Goal: Navigation & Orientation: Find specific page/section

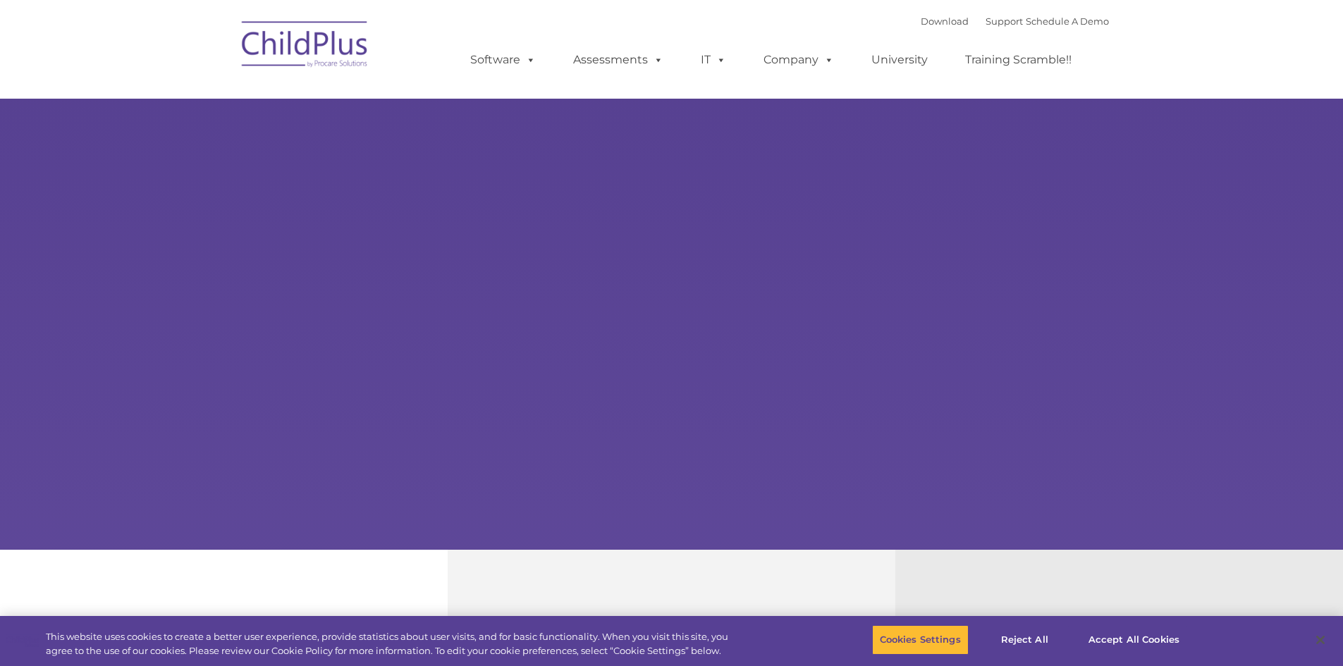
type input ""
select select "MEDIUM"
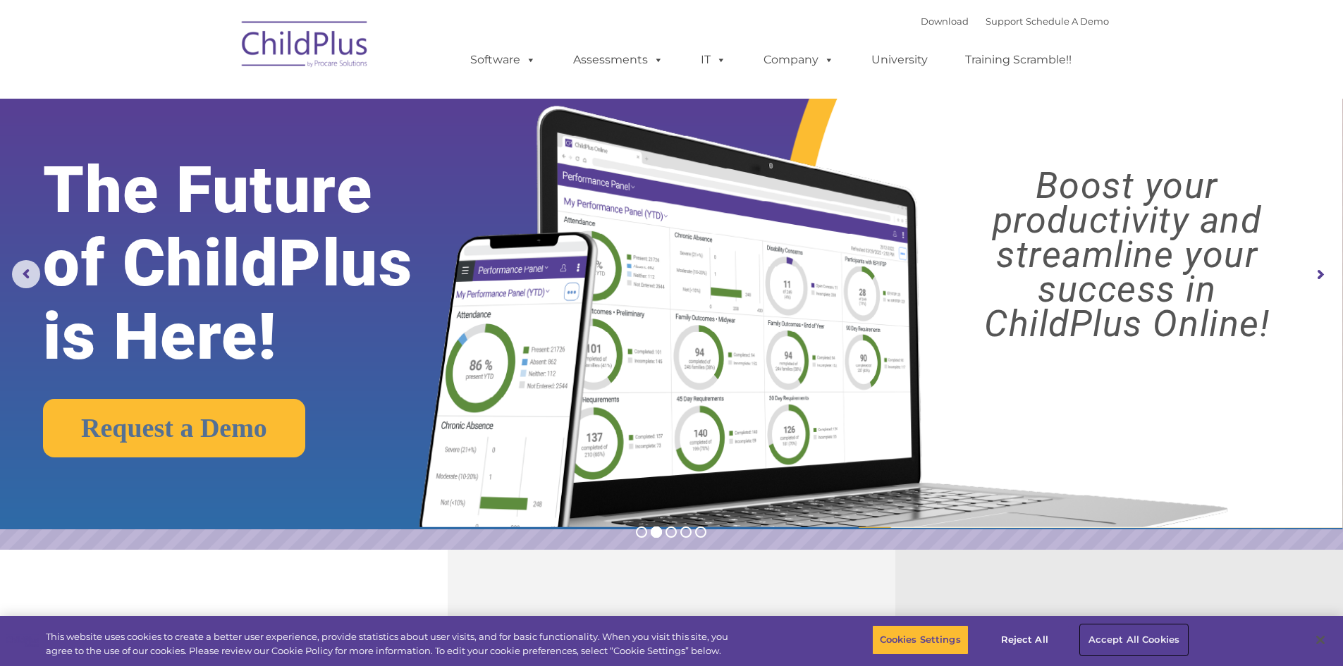
click at [1120, 637] on button "Accept All Cookies" at bounding box center [1133, 640] width 106 height 30
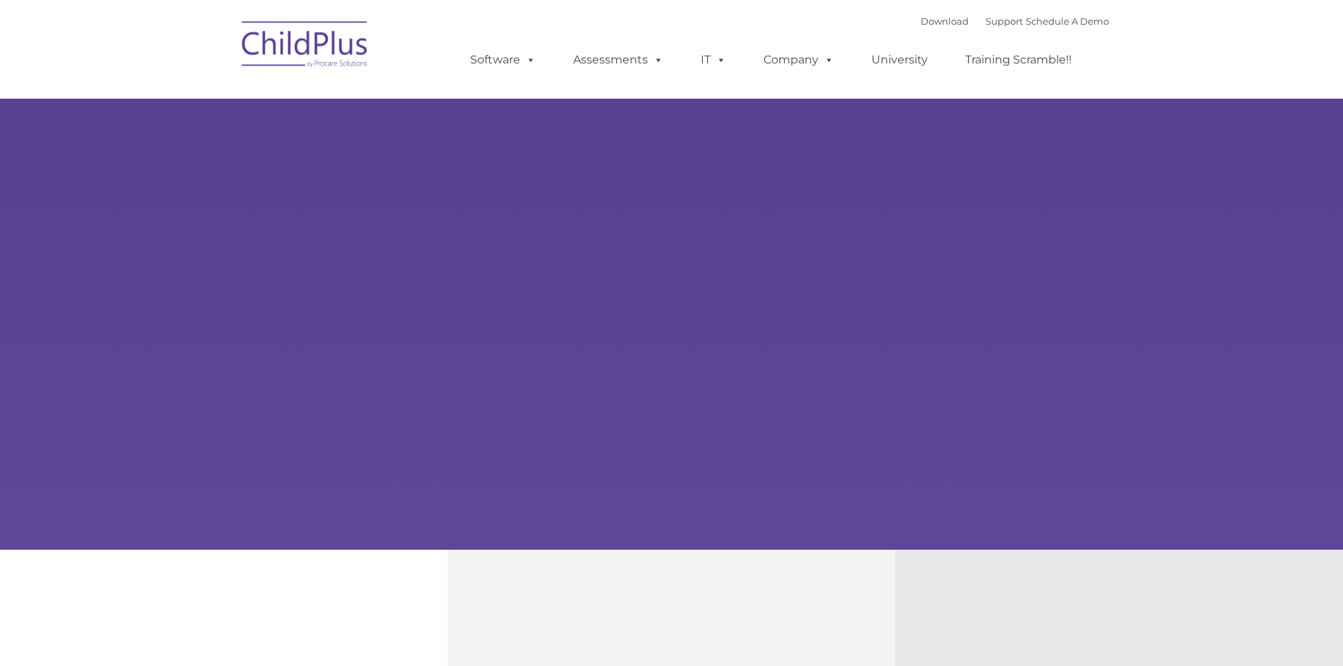
type input ""
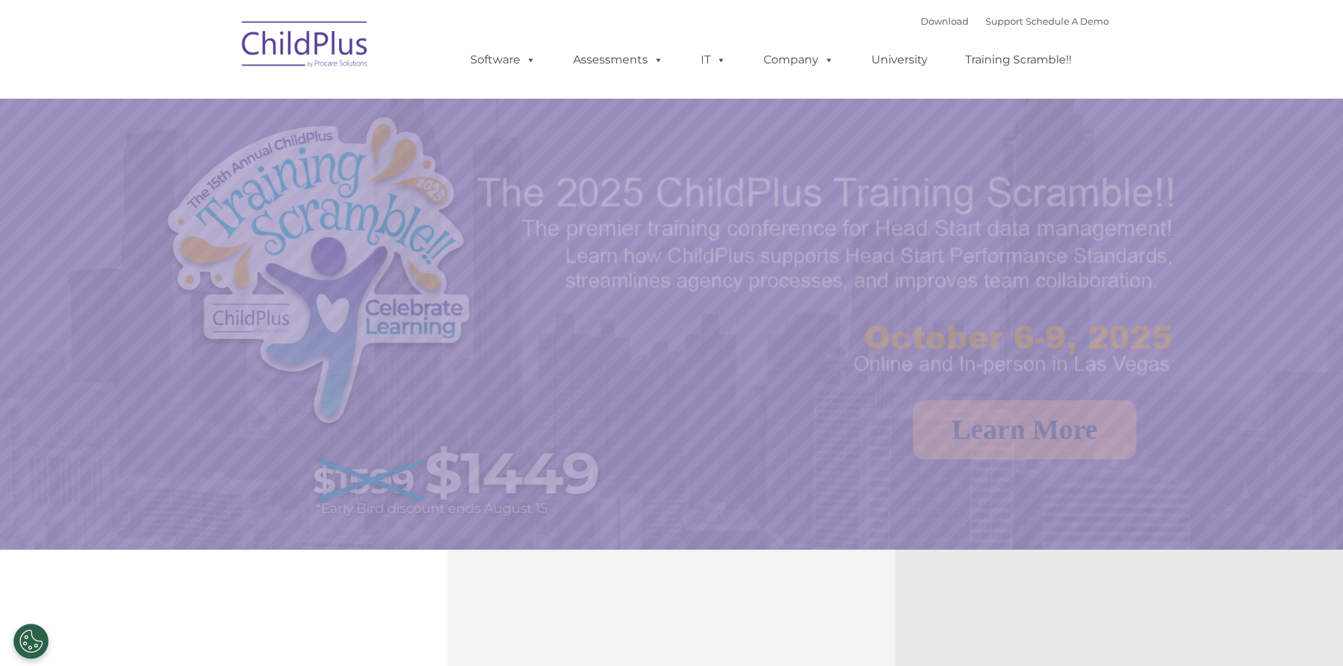
select select "MEDIUM"
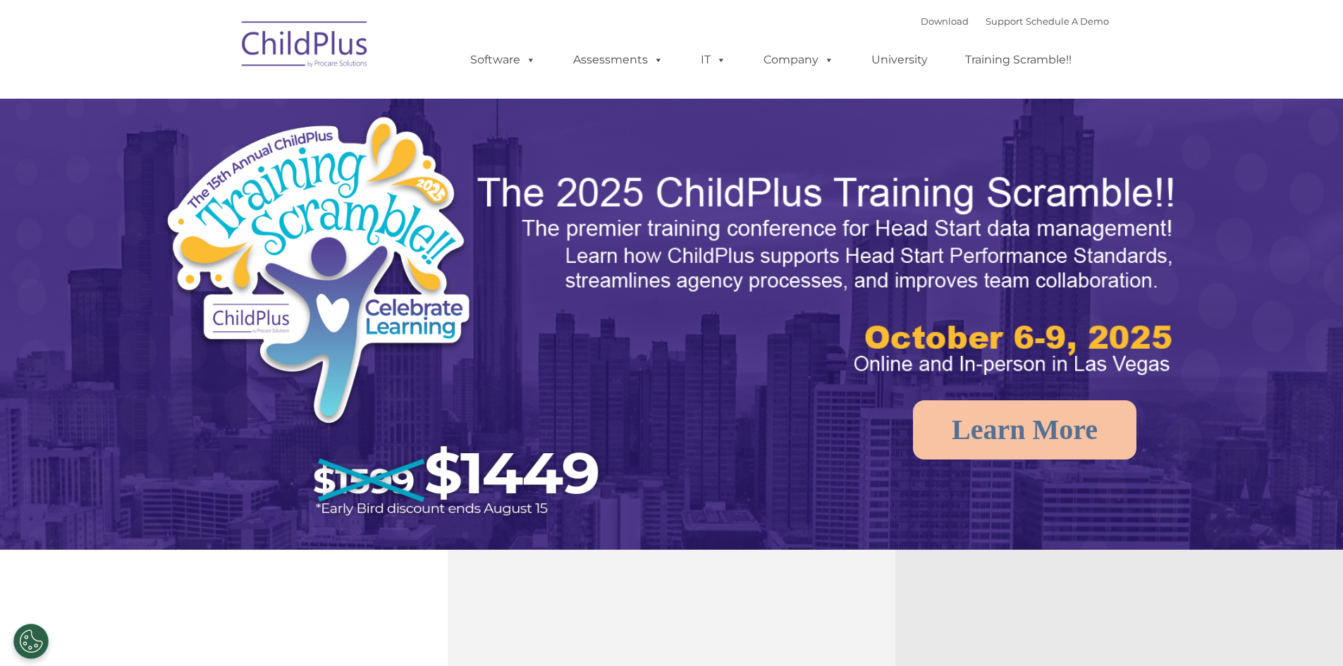
click at [304, 44] on img at bounding box center [305, 46] width 141 height 70
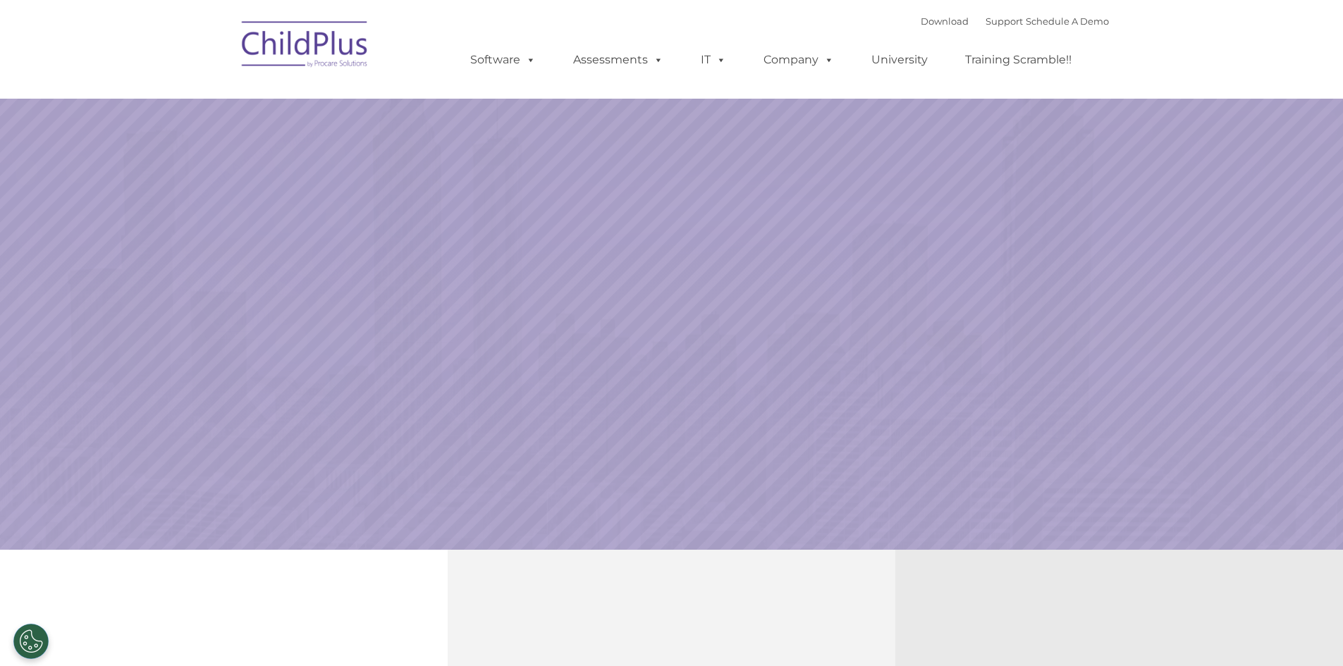
select select "MEDIUM"
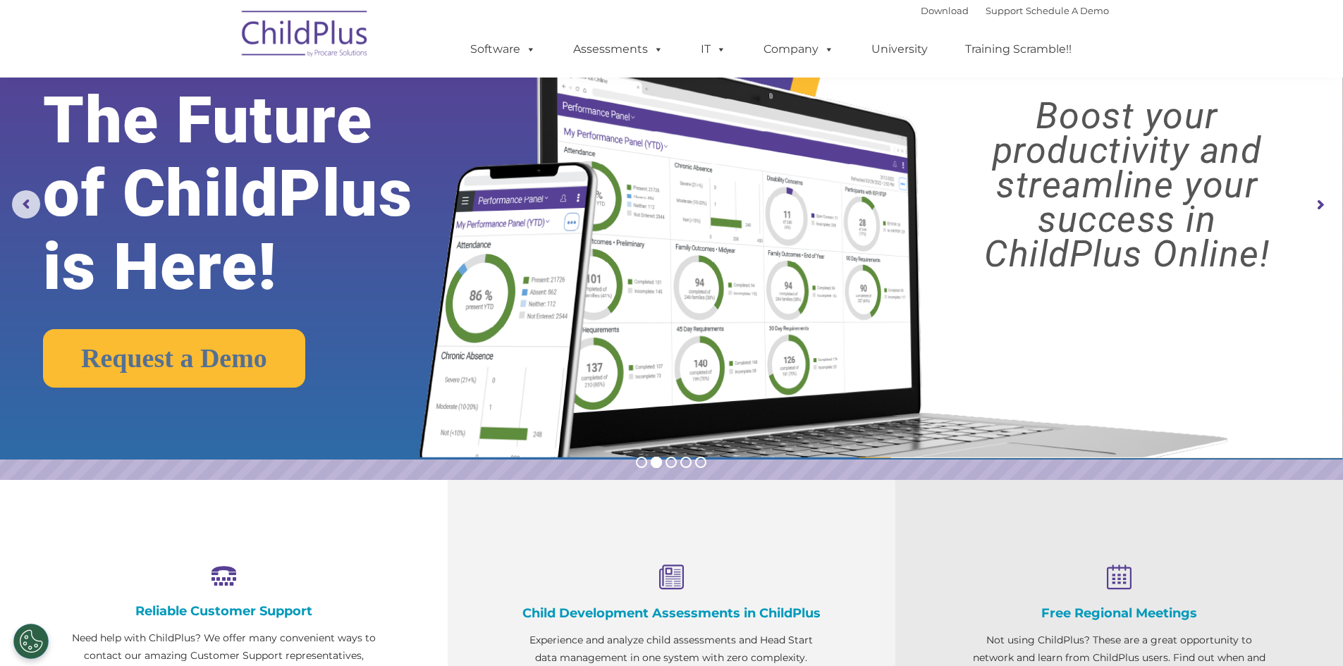
scroll to position [70, 0]
click at [669, 459] on rs-bullet at bounding box center [670, 461] width 11 height 11
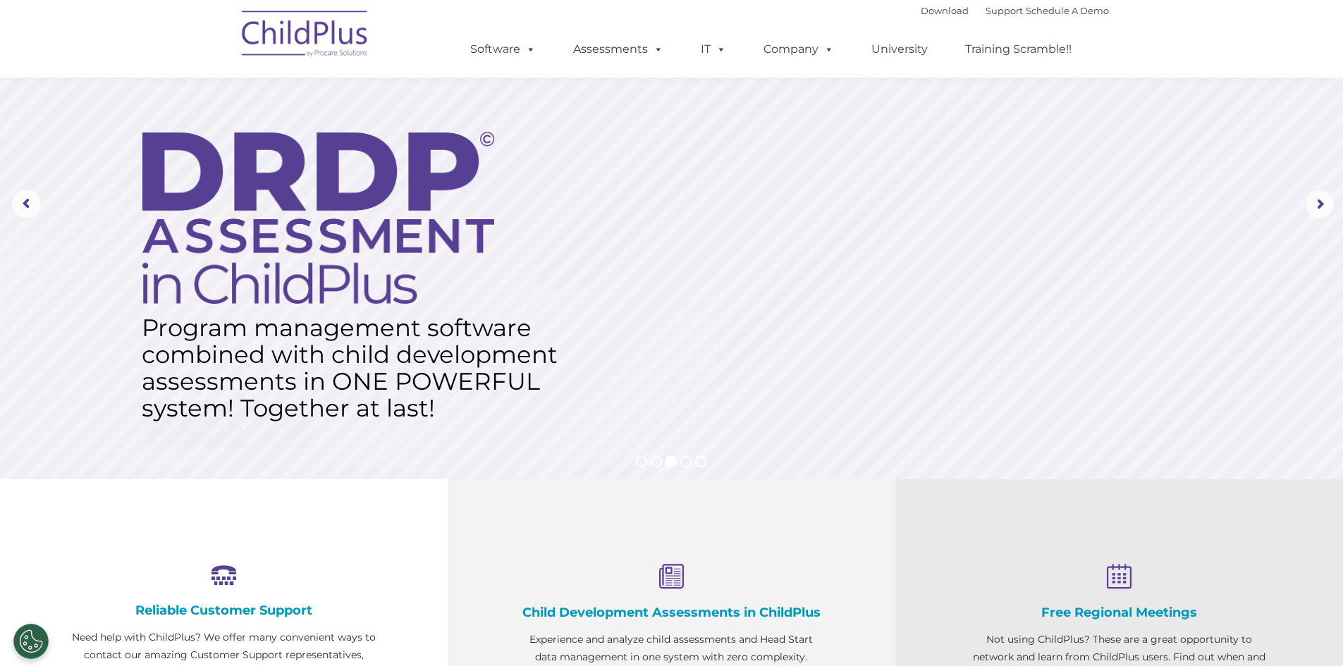
click at [693, 459] on rs-bullets at bounding box center [671, 461] width 70 height 11
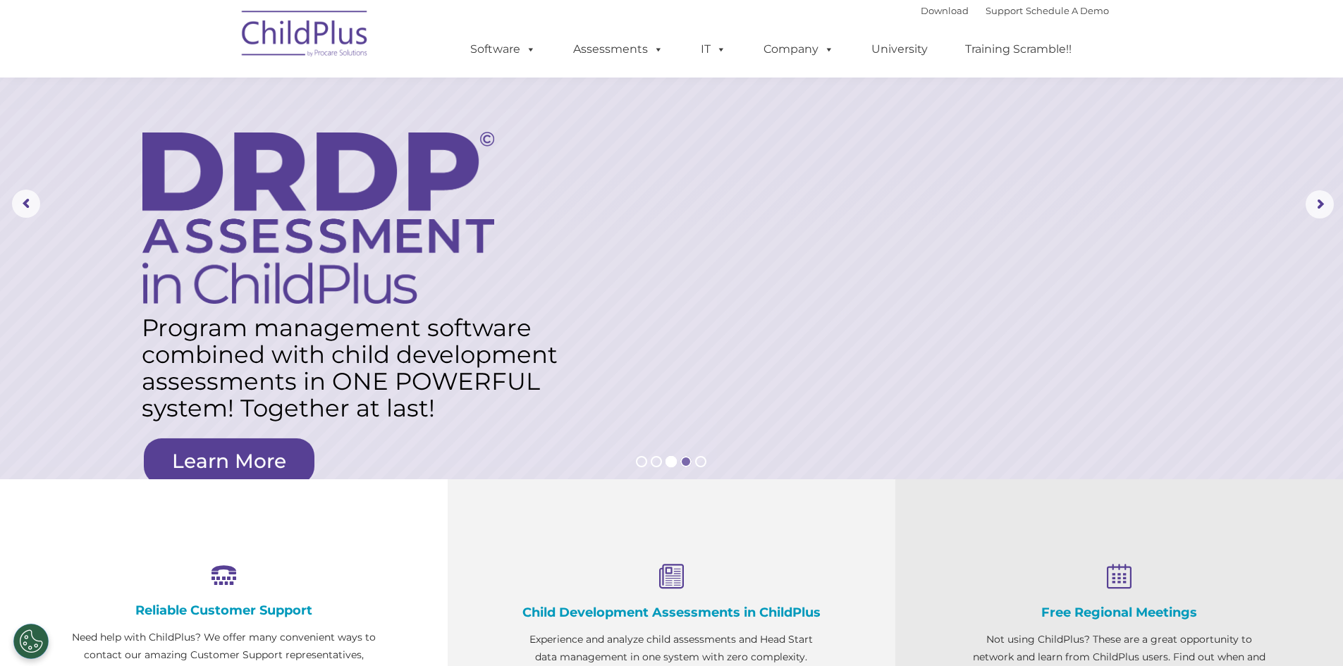
click at [681, 462] on rs-bullet at bounding box center [685, 461] width 11 height 11
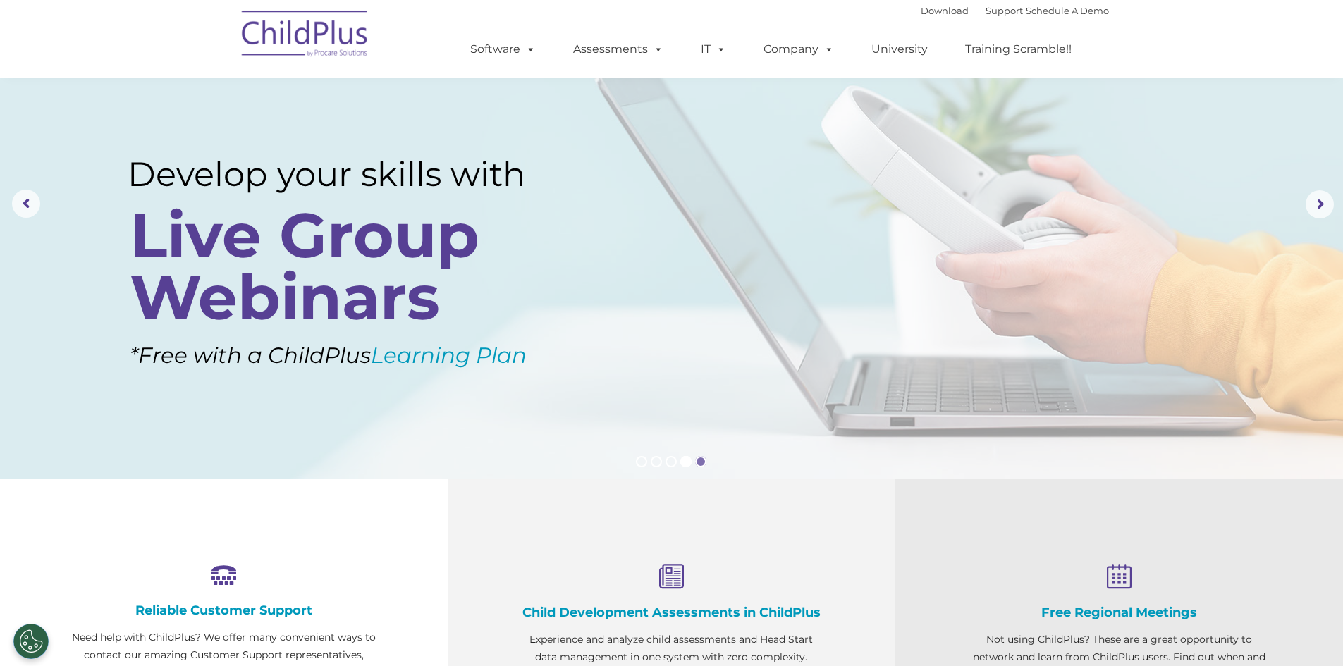
click at [702, 458] on rs-bullet at bounding box center [700, 461] width 11 height 11
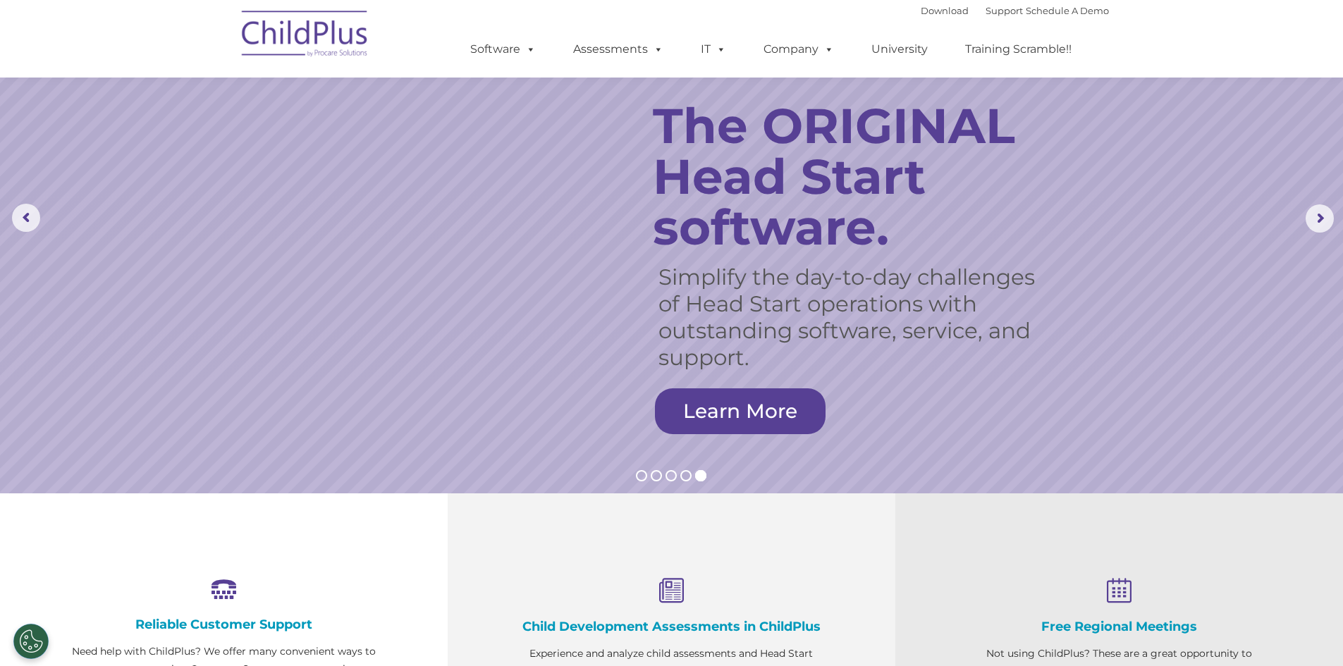
scroll to position [0, 0]
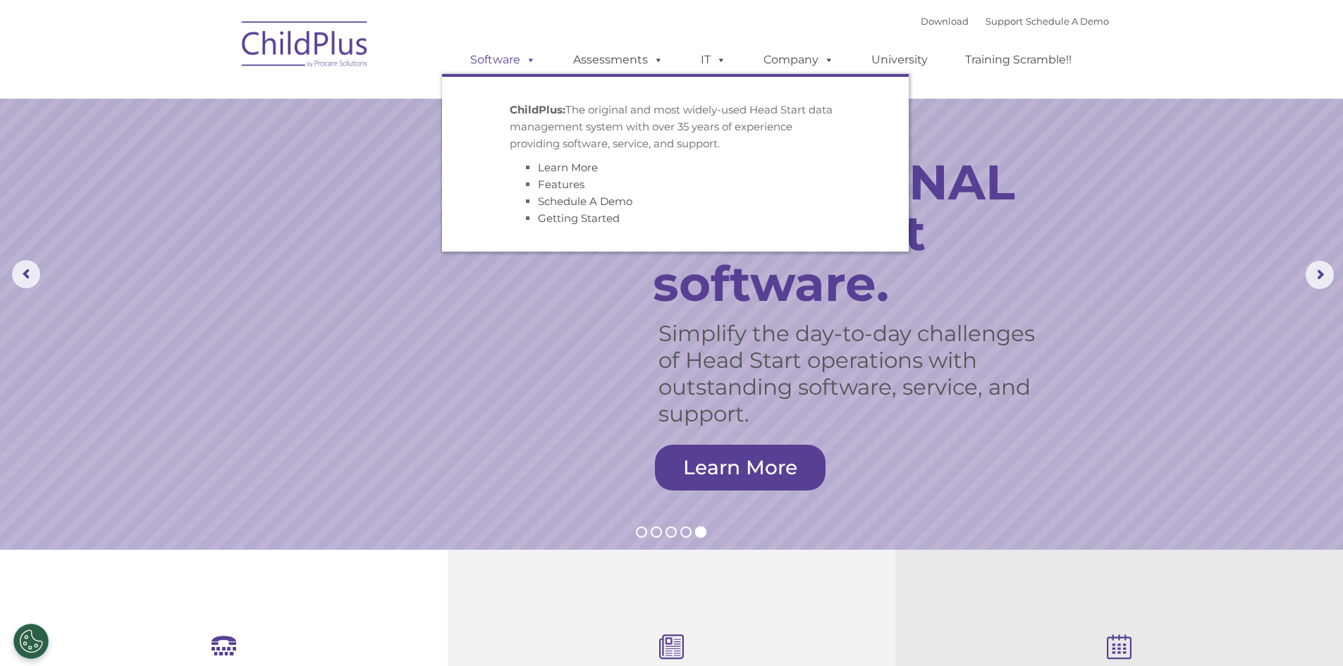
click at [520, 62] on link "Software" at bounding box center [503, 60] width 94 height 28
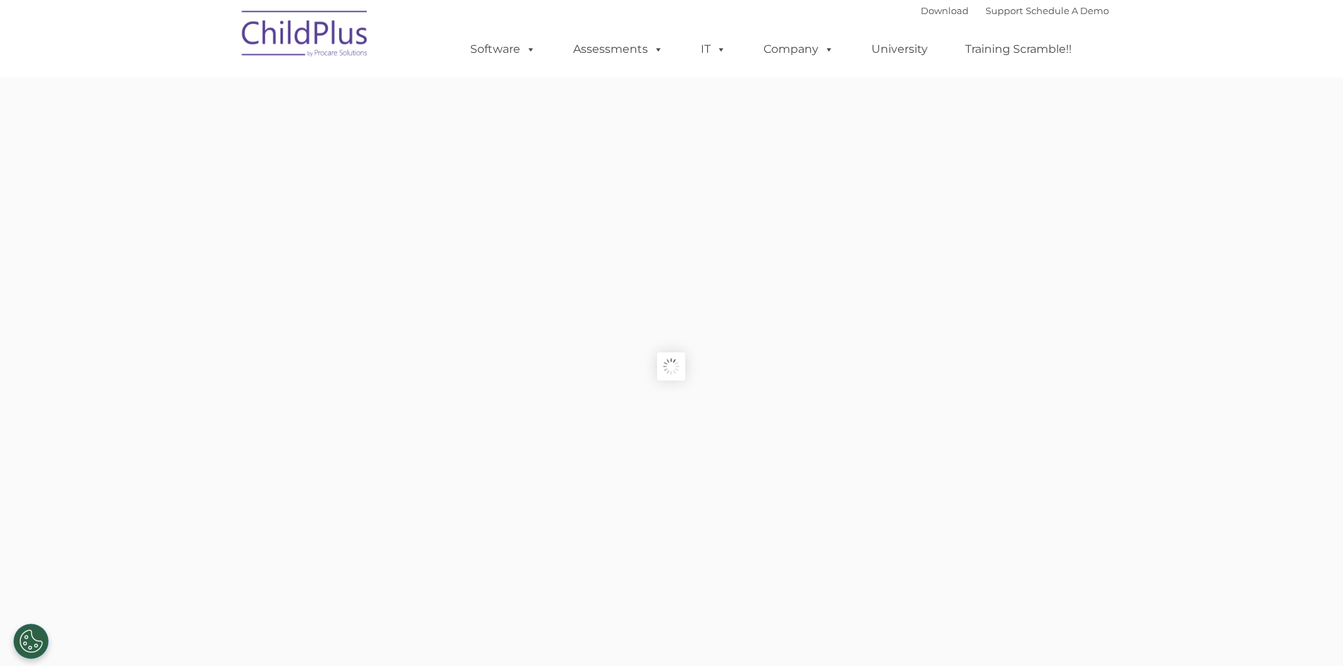
type input ""
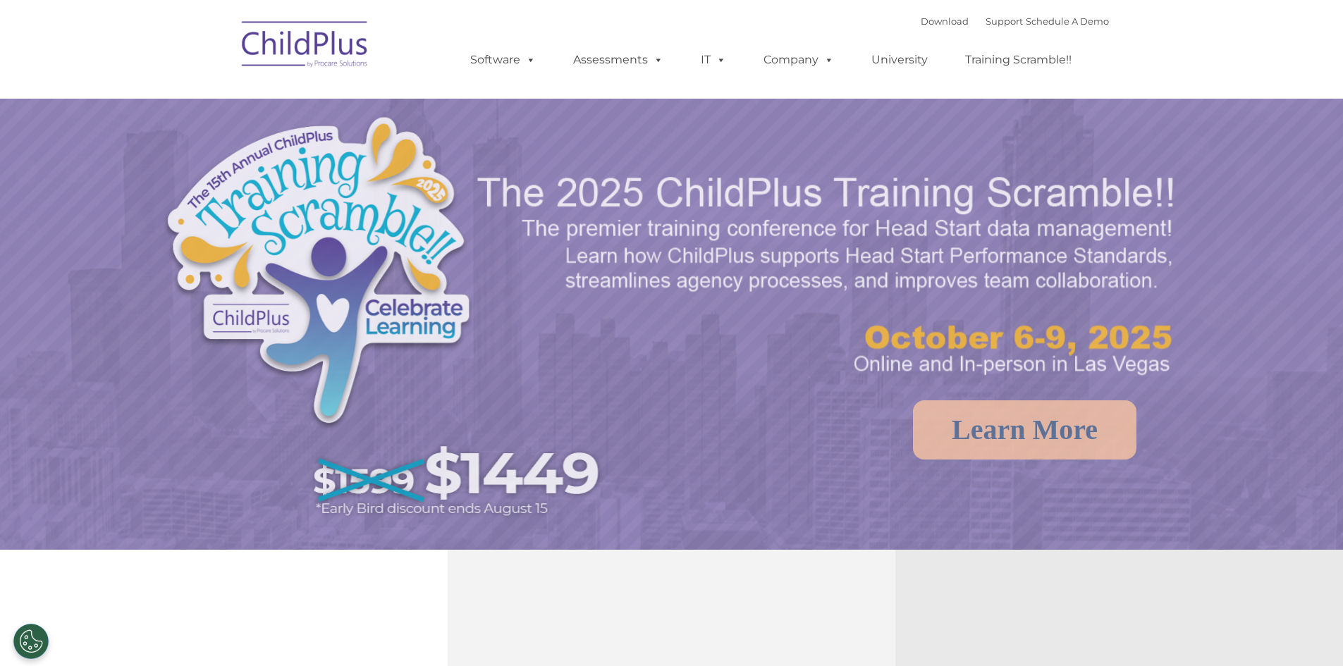
select select "MEDIUM"
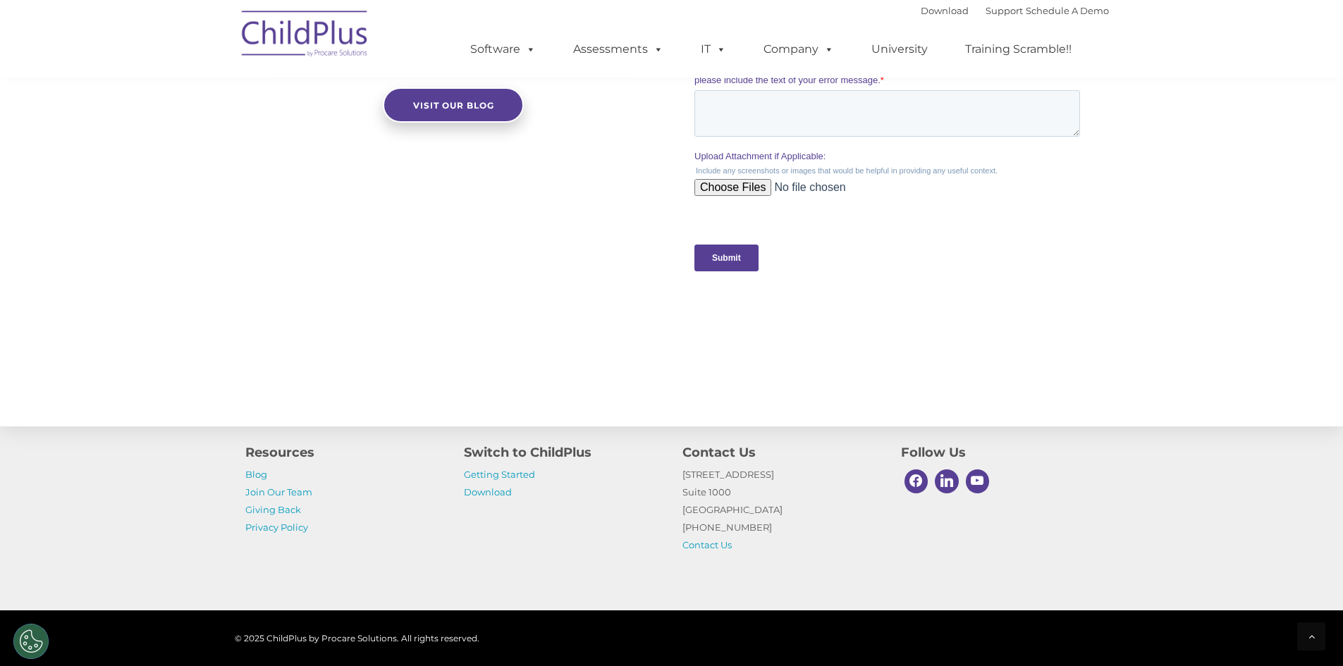
scroll to position [1380, 0]
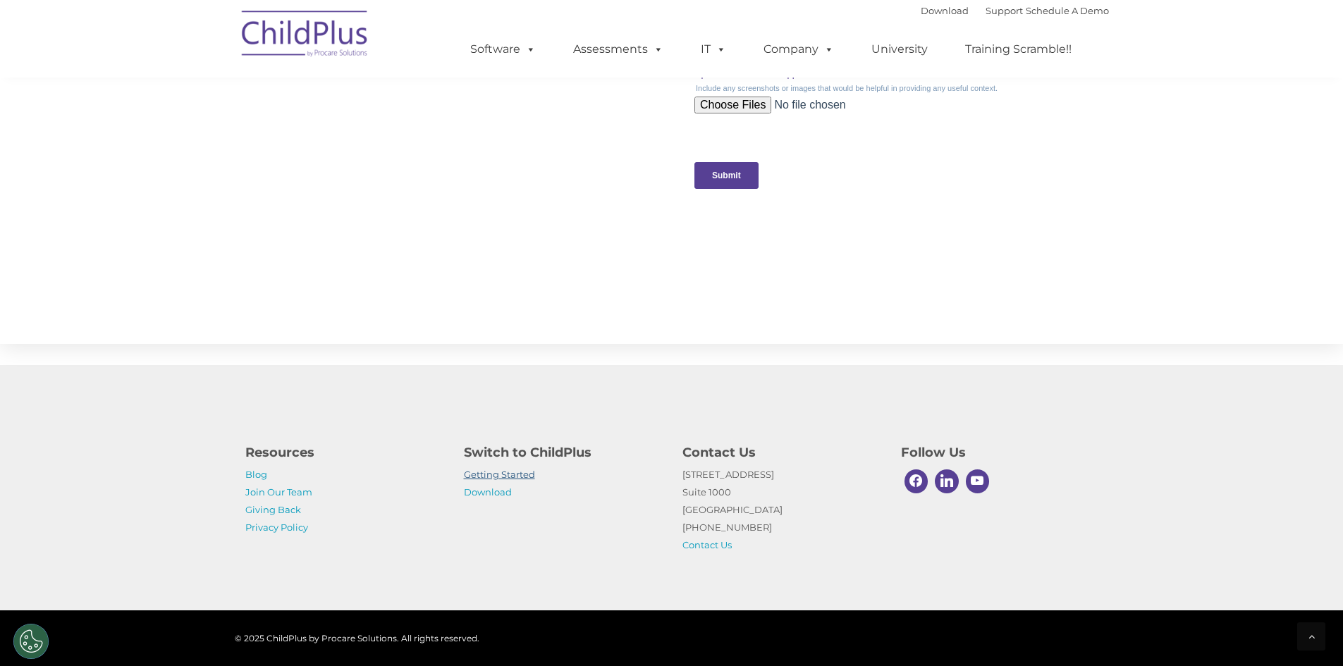
click at [502, 469] on link "Getting Started" at bounding box center [499, 474] width 71 height 11
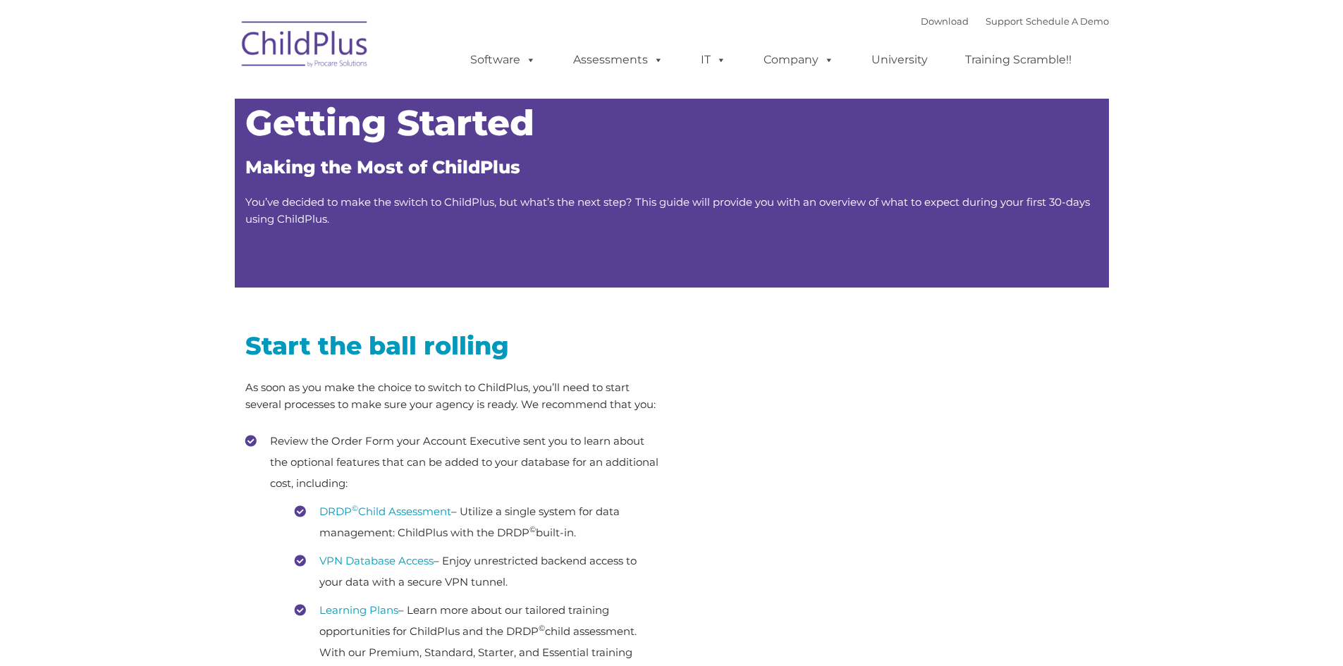
type input ""
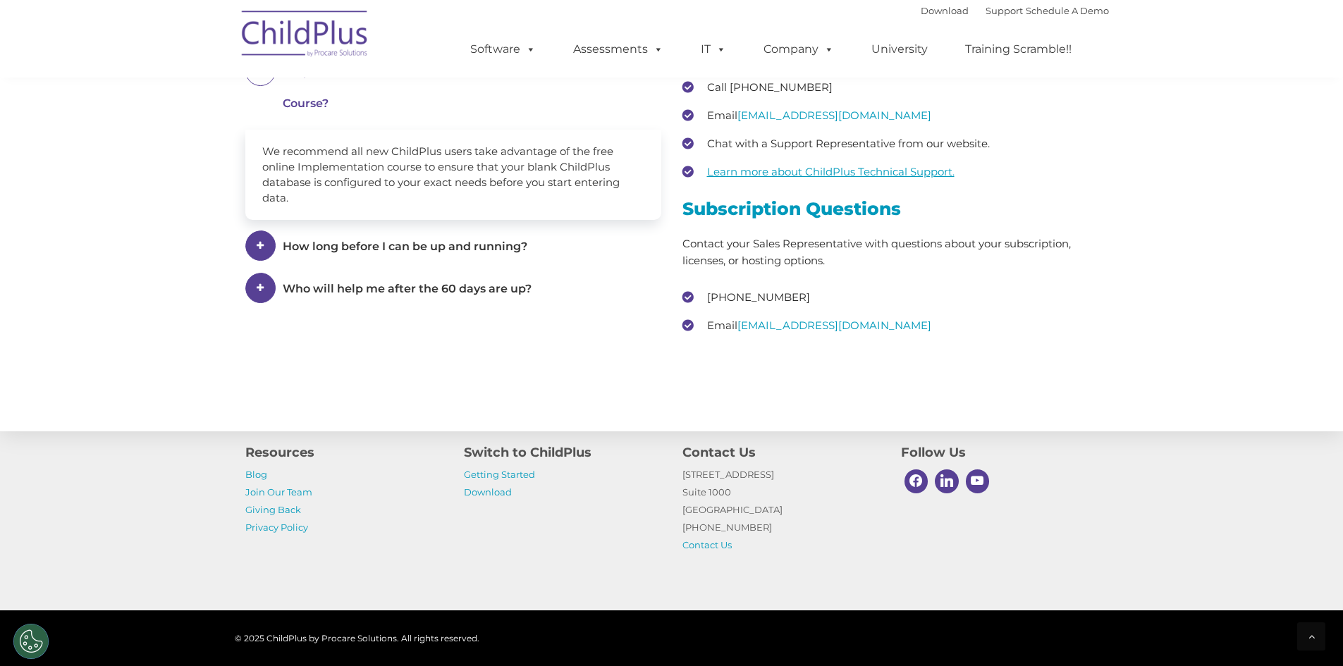
scroll to position [1973, 0]
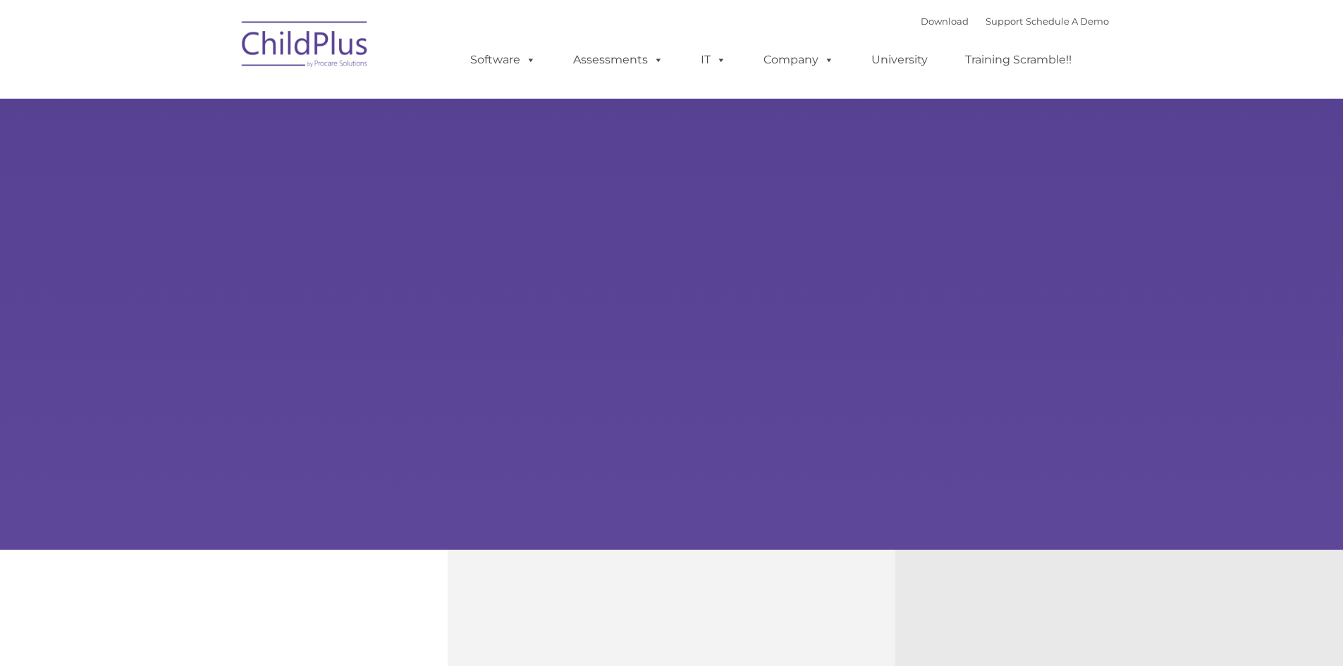
type input ""
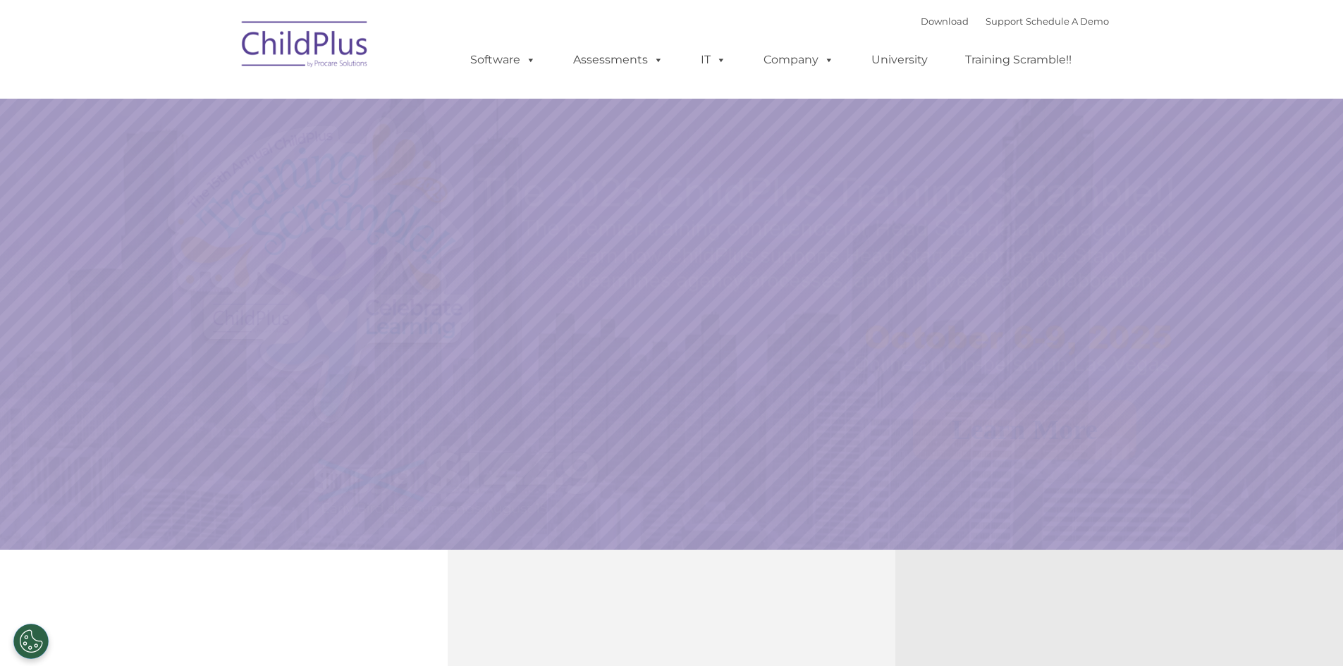
select select "MEDIUM"
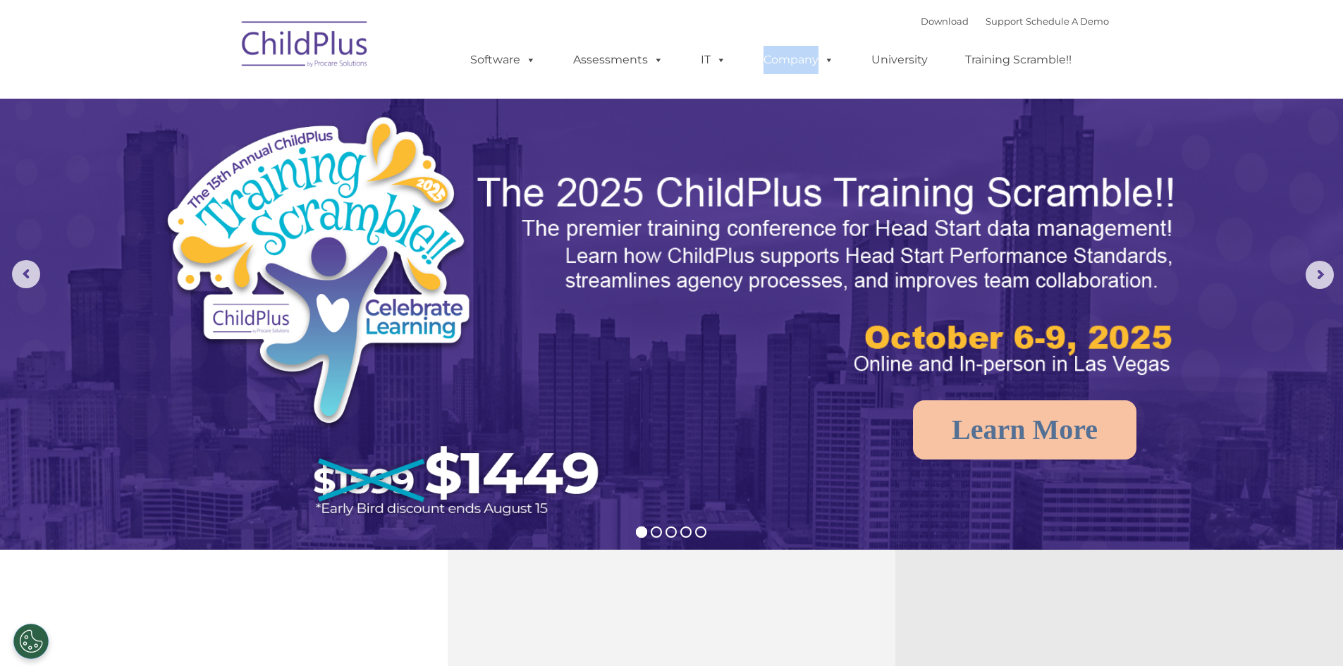
drag, startPoint x: 906, startPoint y: 22, endPoint x: 847, endPoint y: 35, distance: 60.0
click at [847, 35] on ul "Software ChildPlus: The original and most widely-used Head Start data managemen…" at bounding box center [775, 60] width 667 height 56
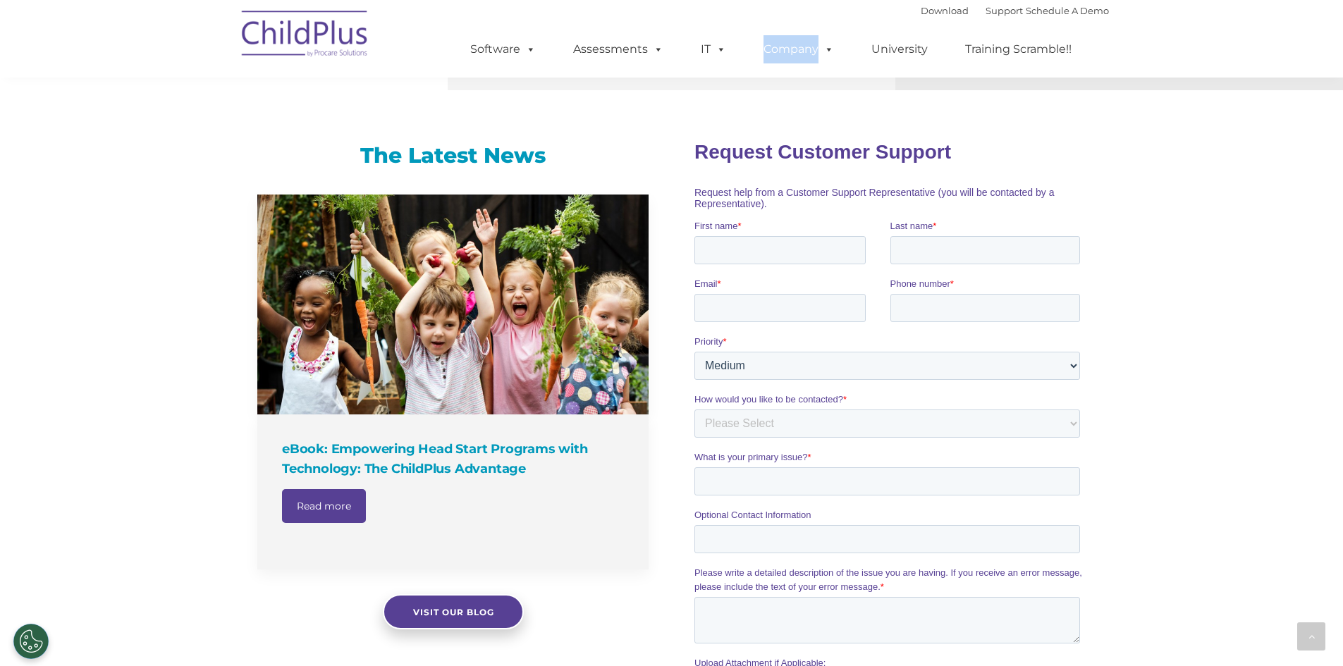
scroll to position [806, 0]
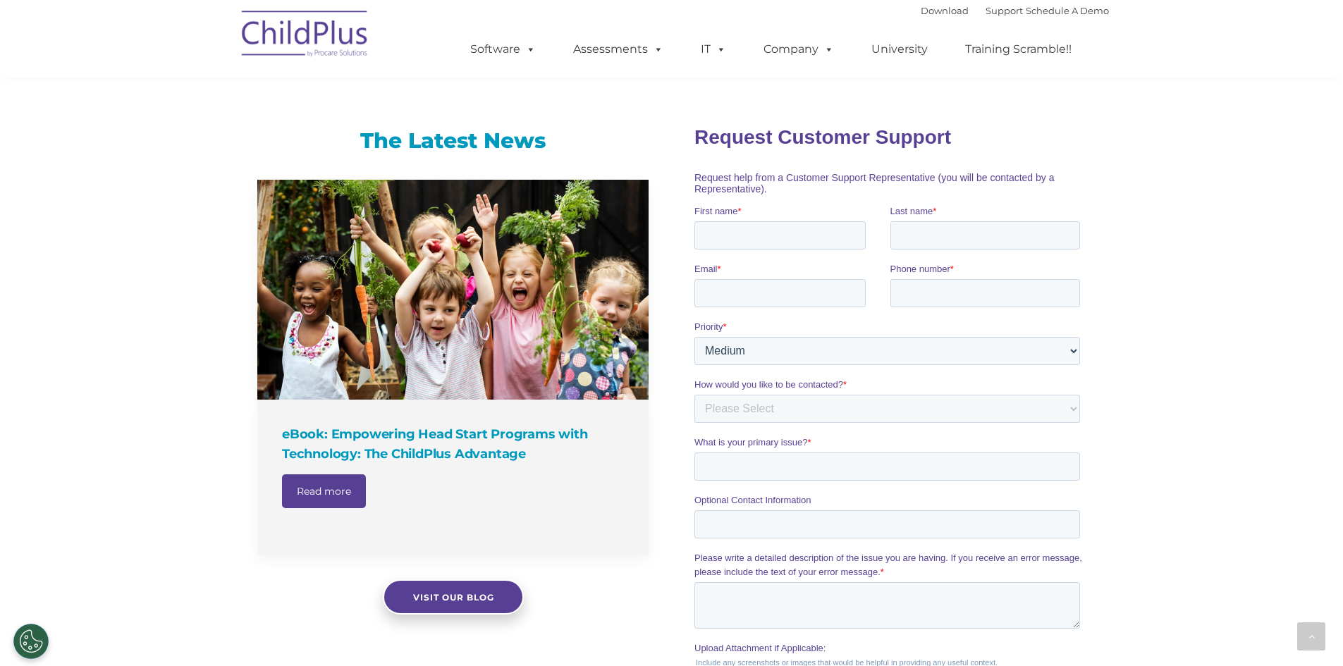
click at [87, 484] on div "The Latest News eBook: Empowering Head Start Programs with Technology: The Chil…" at bounding box center [671, 461] width 1343 height 729
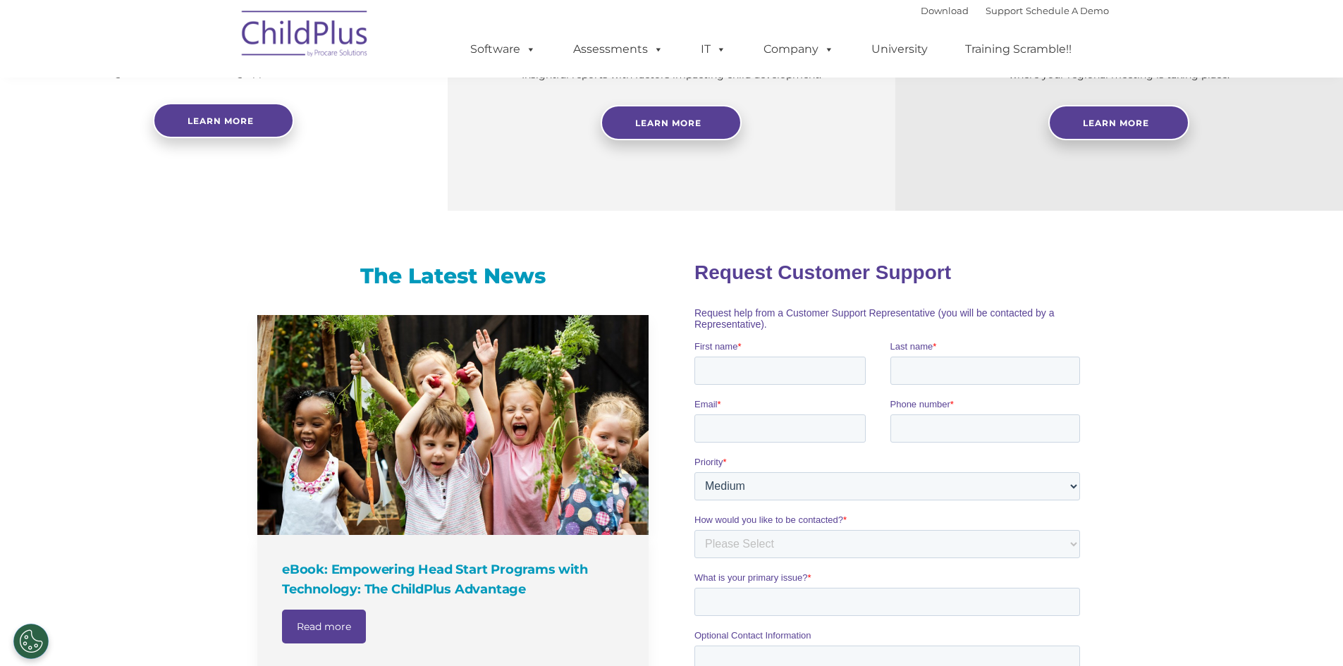
scroll to position [0, 0]
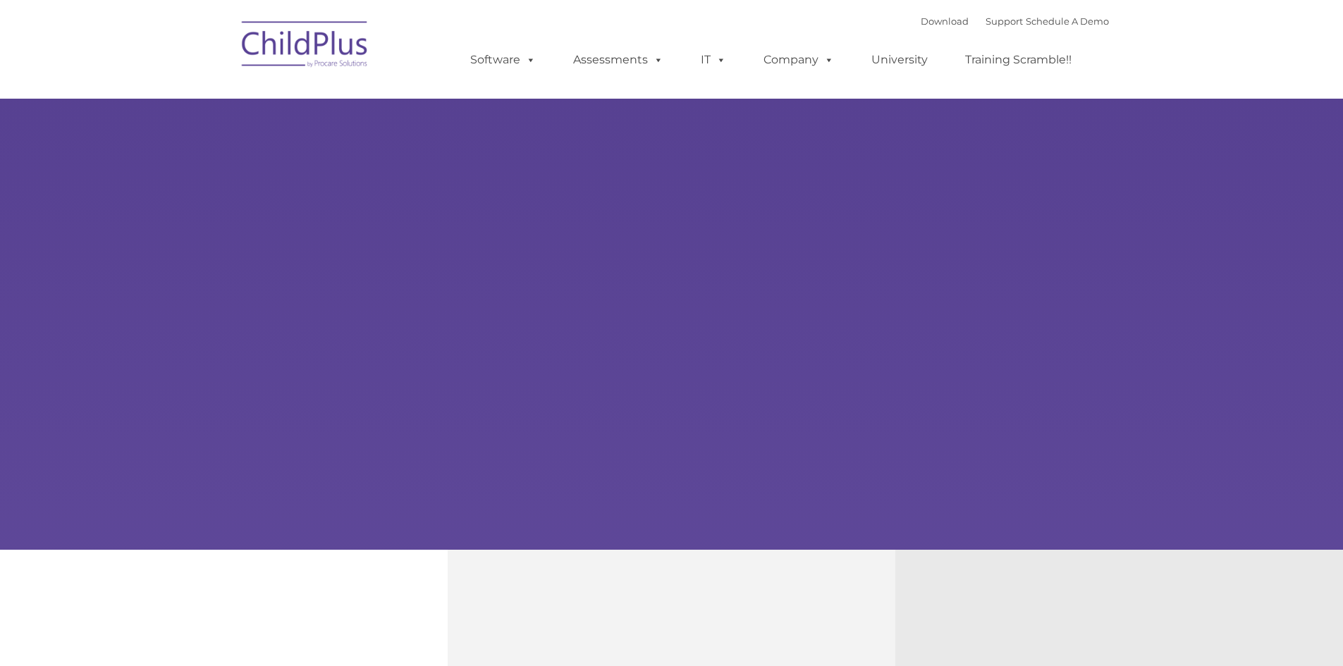
type input ""
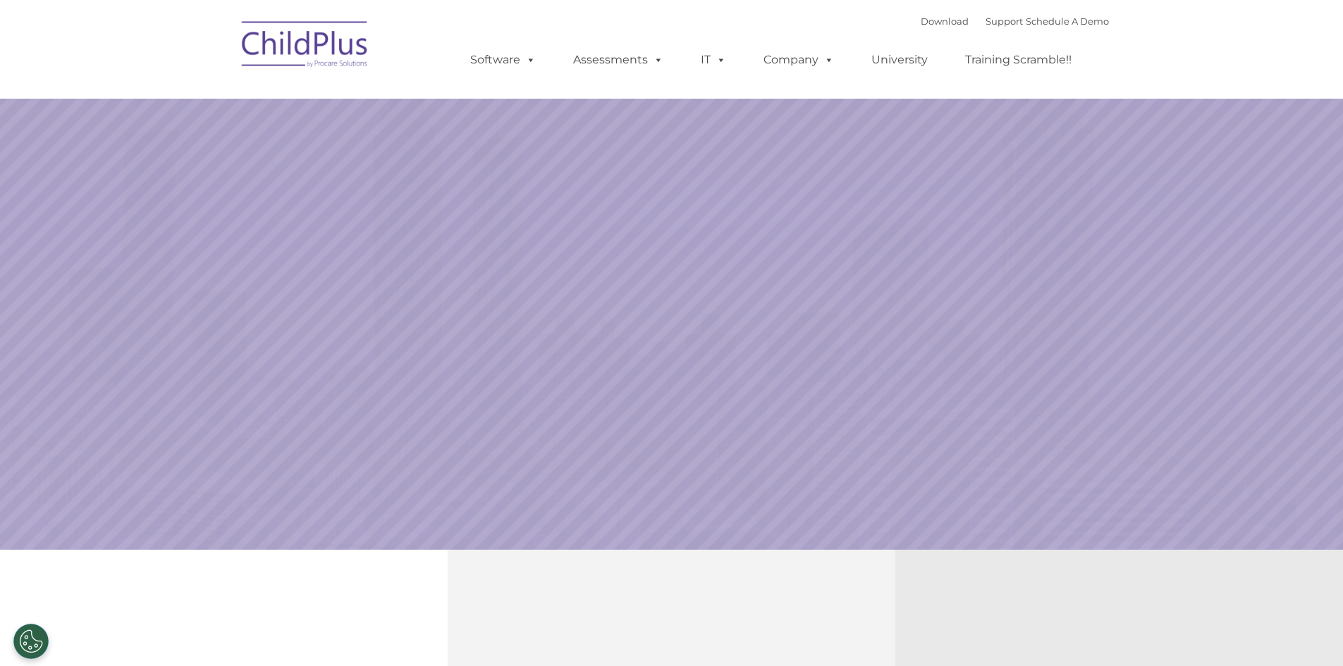
select select "MEDIUM"
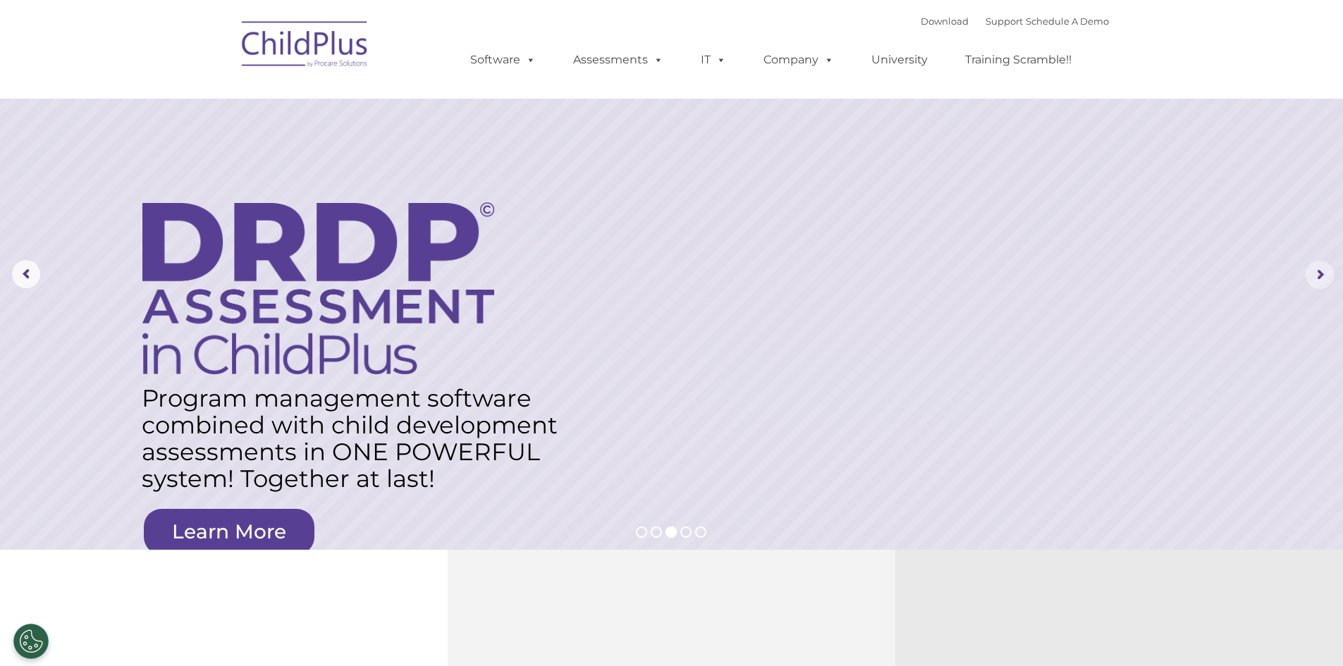
click at [1319, 277] on rs-arrow at bounding box center [1319, 275] width 28 height 28
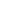
click at [0, 0] on html at bounding box center [0, 0] width 0 height 0
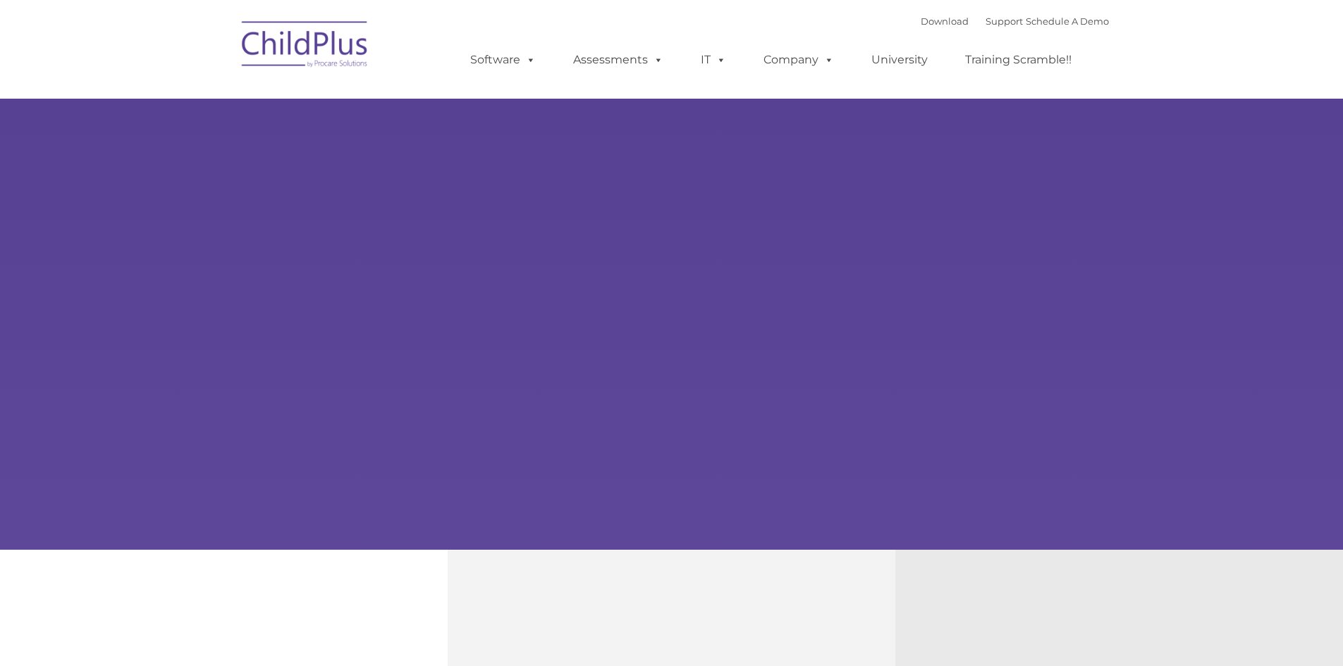
type input ""
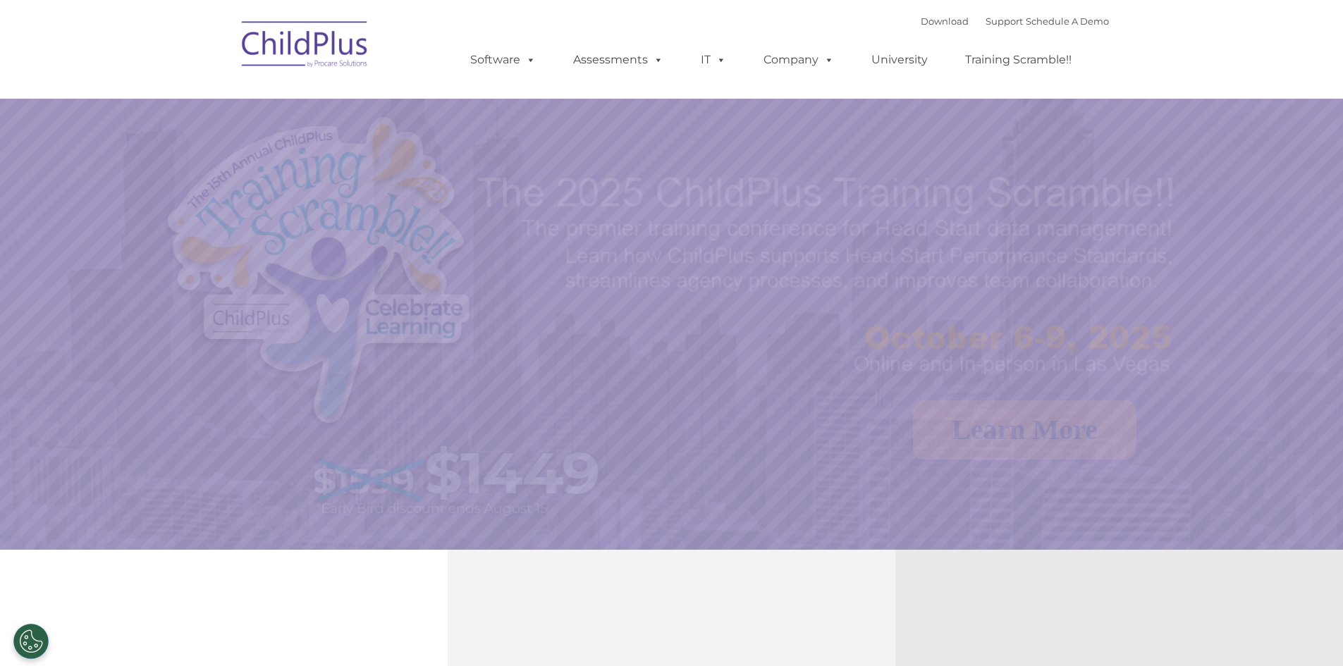
select select "MEDIUM"
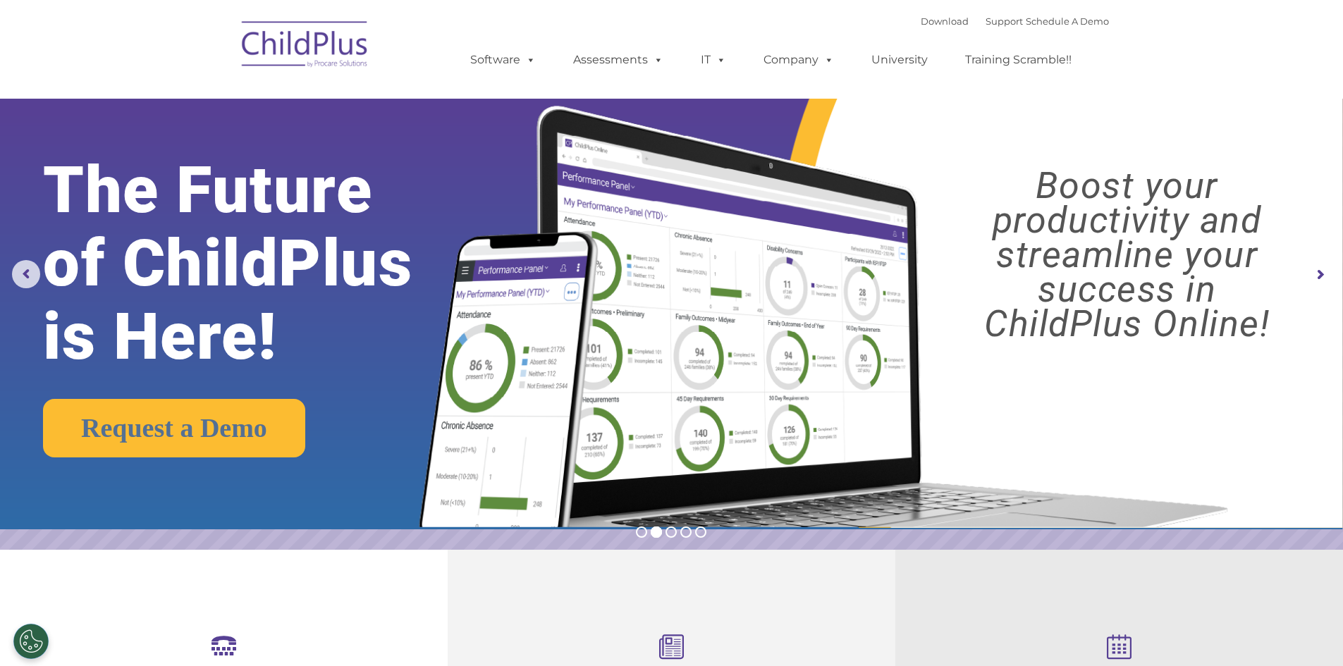
click at [276, 51] on img at bounding box center [305, 46] width 141 height 70
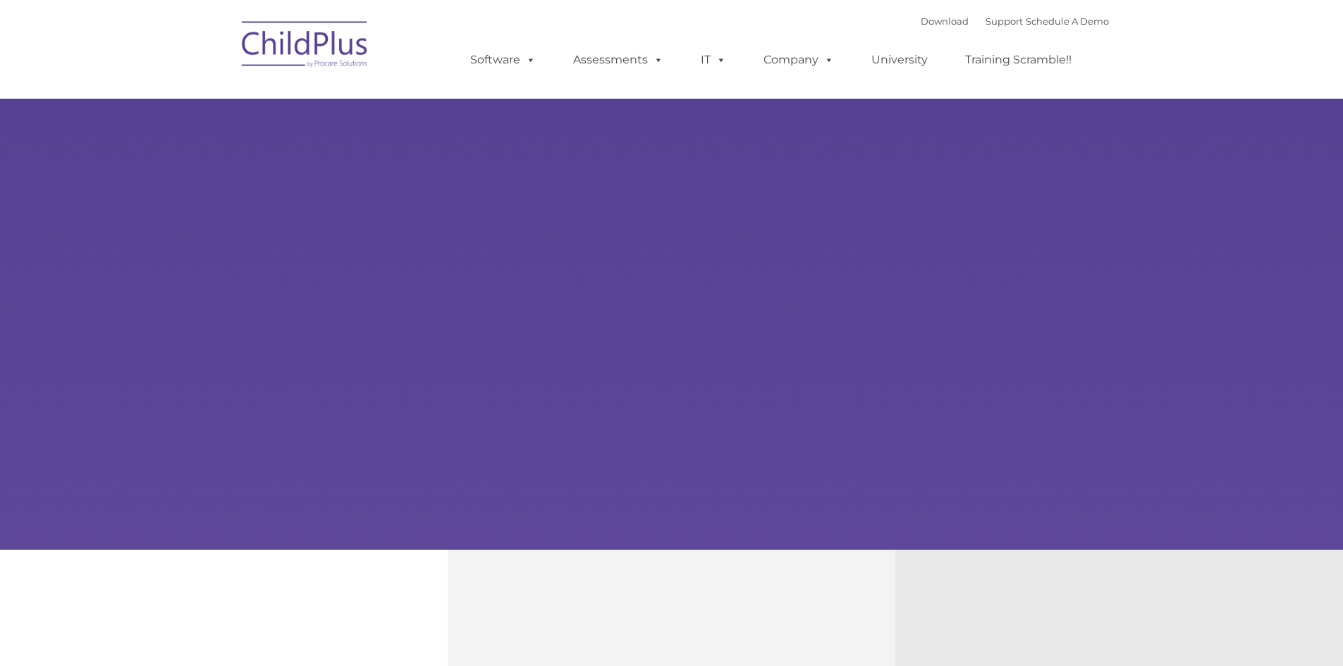
type input ""
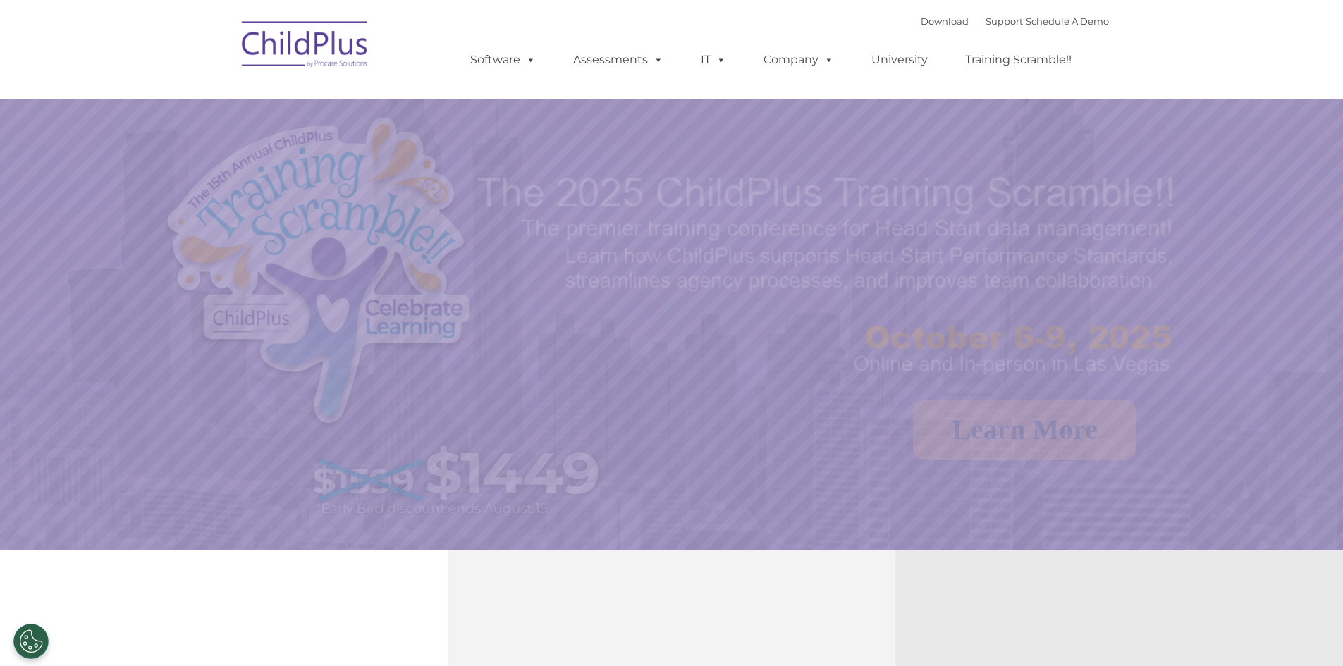
select select "MEDIUM"
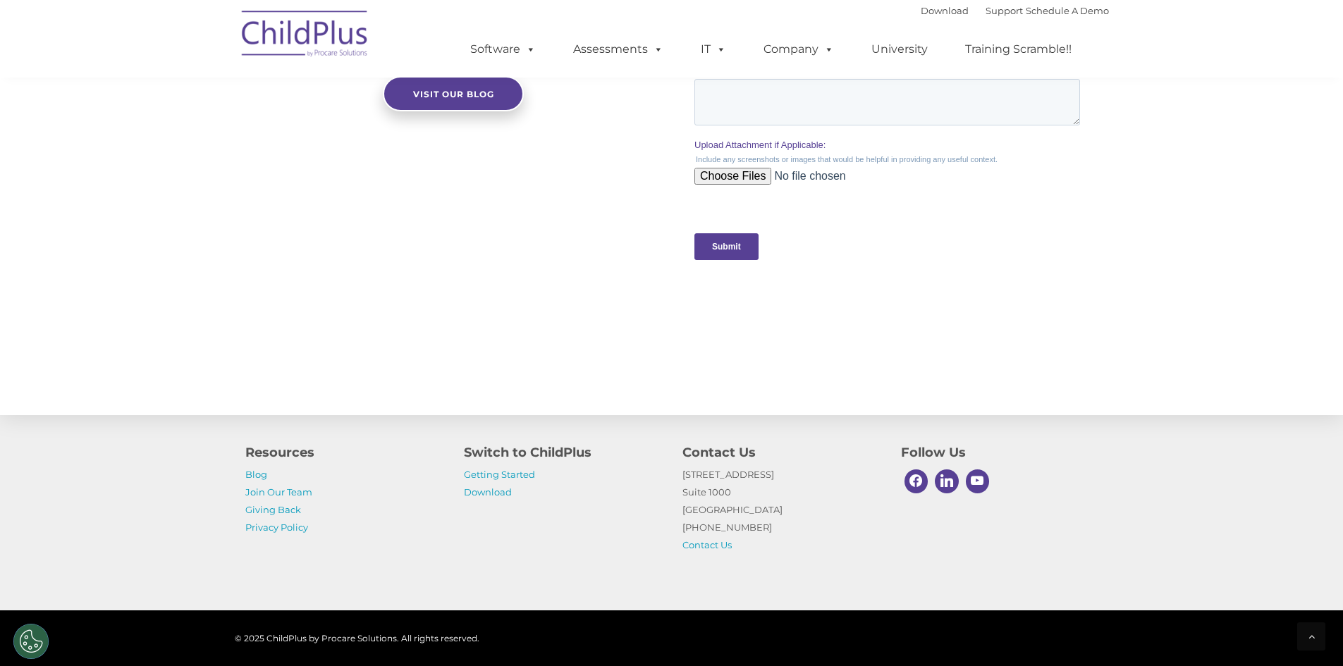
scroll to position [1380, 0]
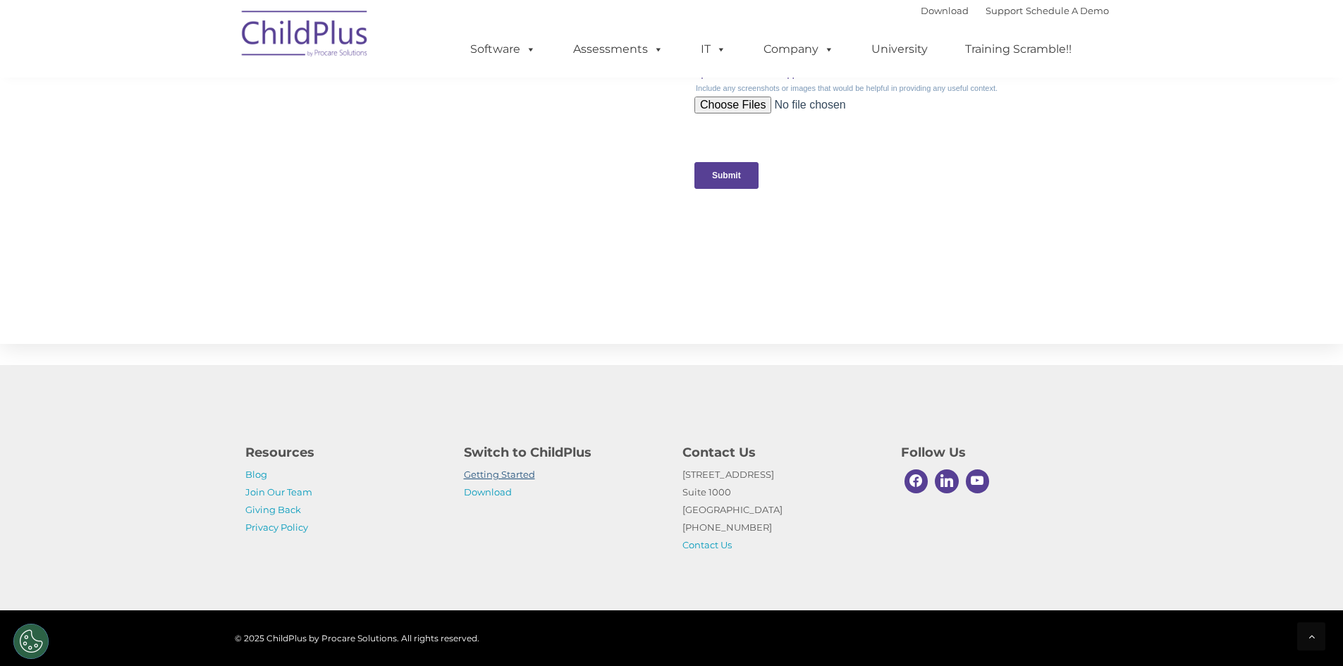
click at [486, 476] on link "Getting Started" at bounding box center [499, 474] width 71 height 11
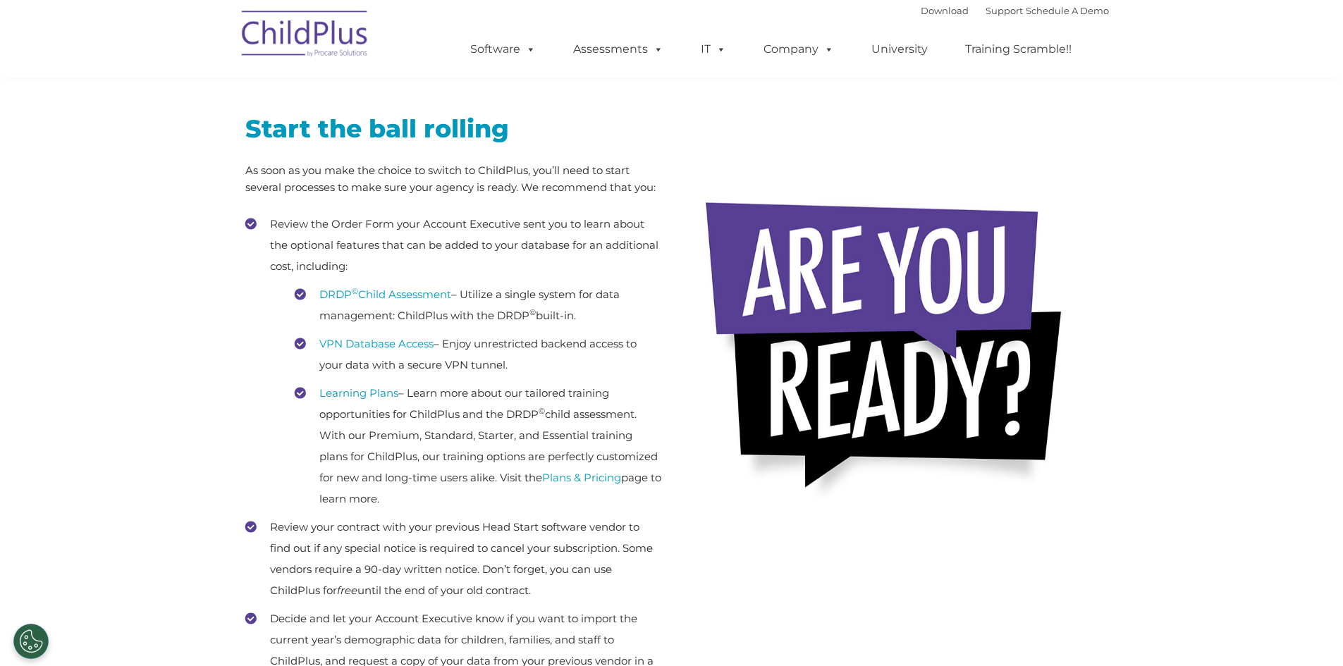
scroll to position [212, 0]
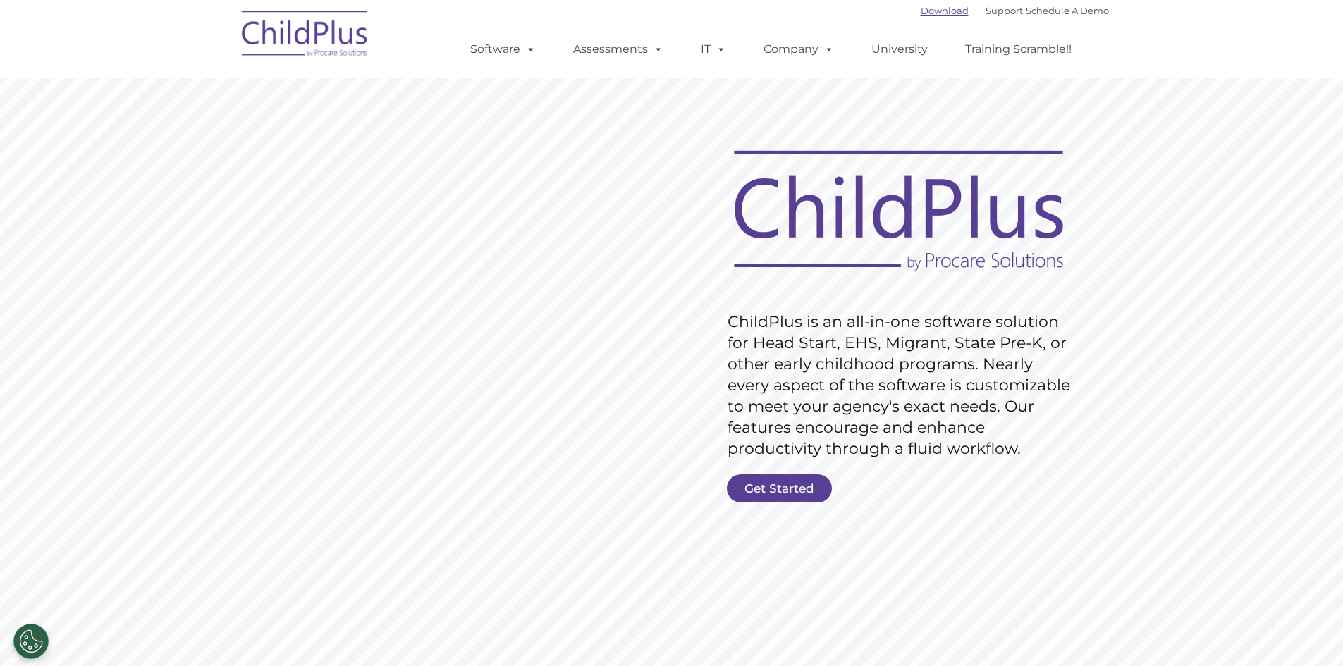
click at [920, 10] on link "Download" at bounding box center [944, 10] width 48 height 11
